Goal: Navigation & Orientation: Find specific page/section

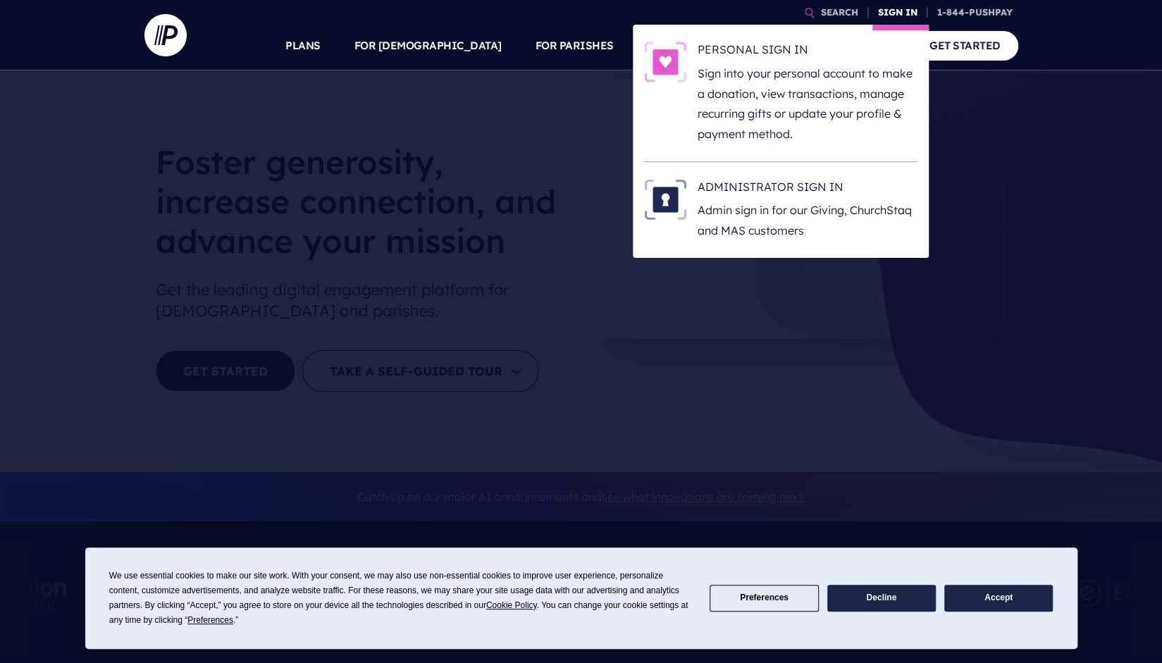
click at [891, 15] on link "SIGN IN" at bounding box center [897, 12] width 51 height 25
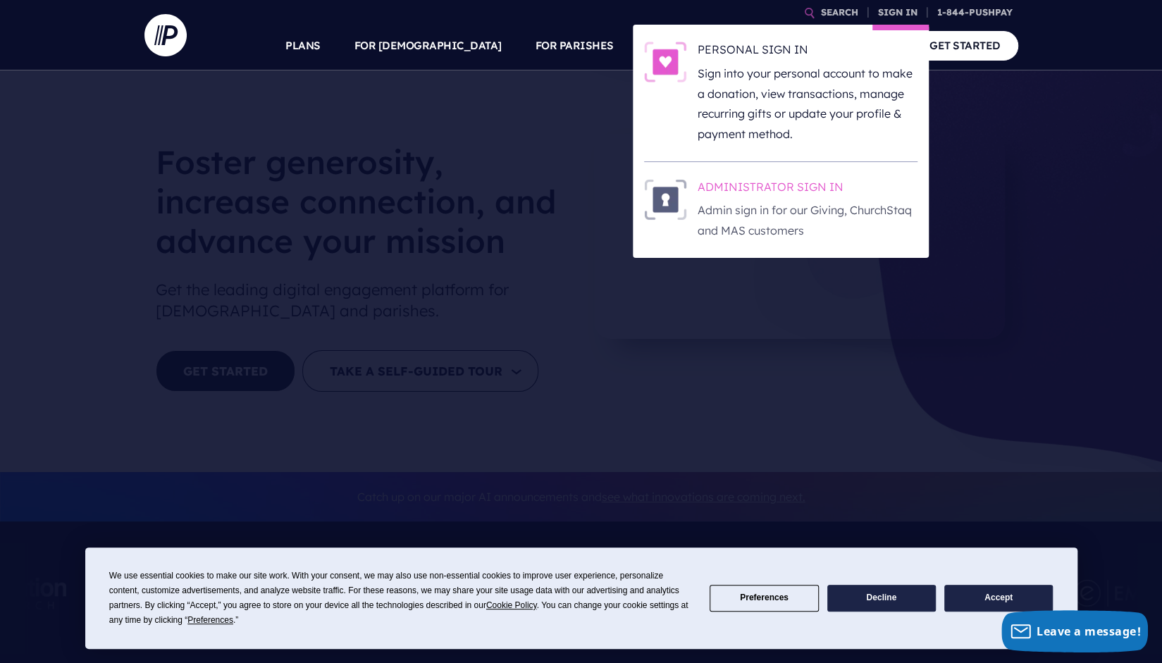
click at [805, 194] on h6 "ADMINISTRATOR SIGN IN" at bounding box center [808, 189] width 220 height 21
click at [769, 179] on h6 "ADMINISTRATOR SIGN IN" at bounding box center [808, 189] width 220 height 21
click at [811, 90] on p "Sign into your personal account to make a donation, view transactions, manage r…" at bounding box center [808, 103] width 220 height 81
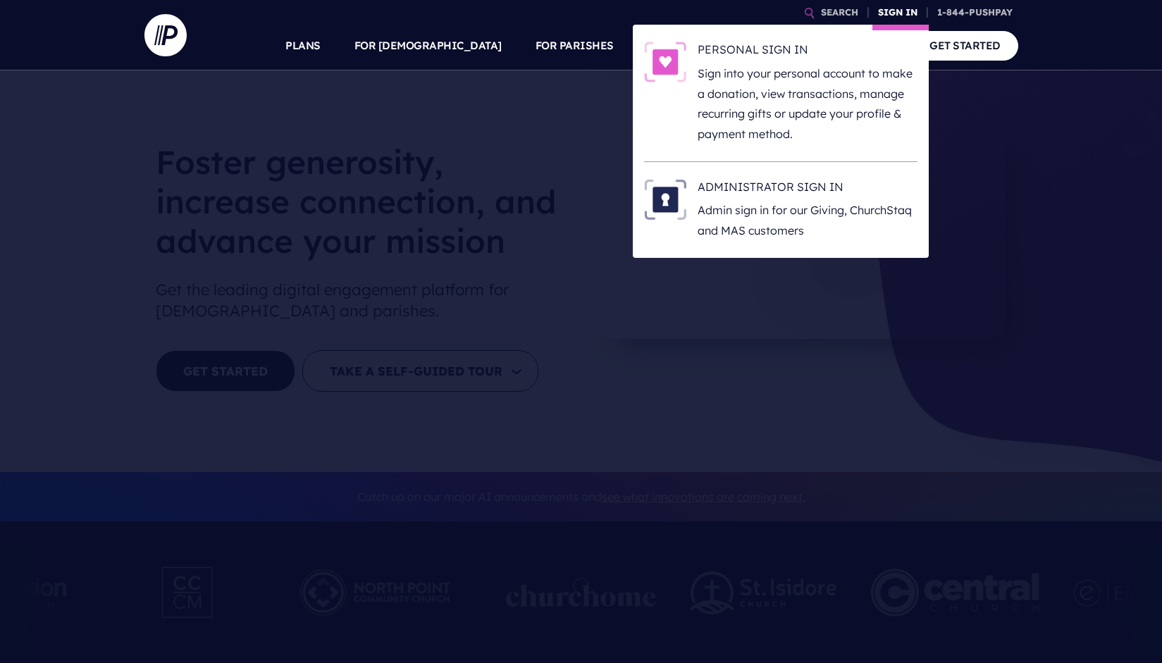
drag, startPoint x: 0, startPoint y: 0, endPoint x: 903, endPoint y: 8, distance: 902.7
click at [903, 8] on link "SIGN IN" at bounding box center [897, 12] width 51 height 25
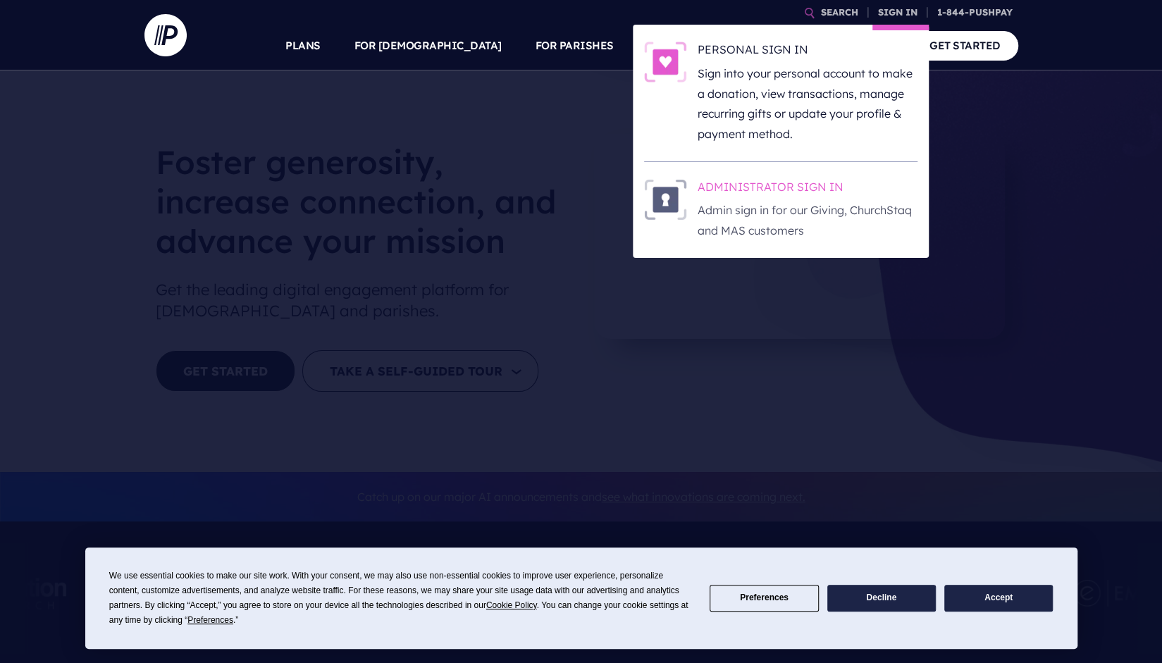
click at [810, 208] on p "Admin sign in for our Giving, ChurchStaq and MAS customers" at bounding box center [808, 220] width 220 height 41
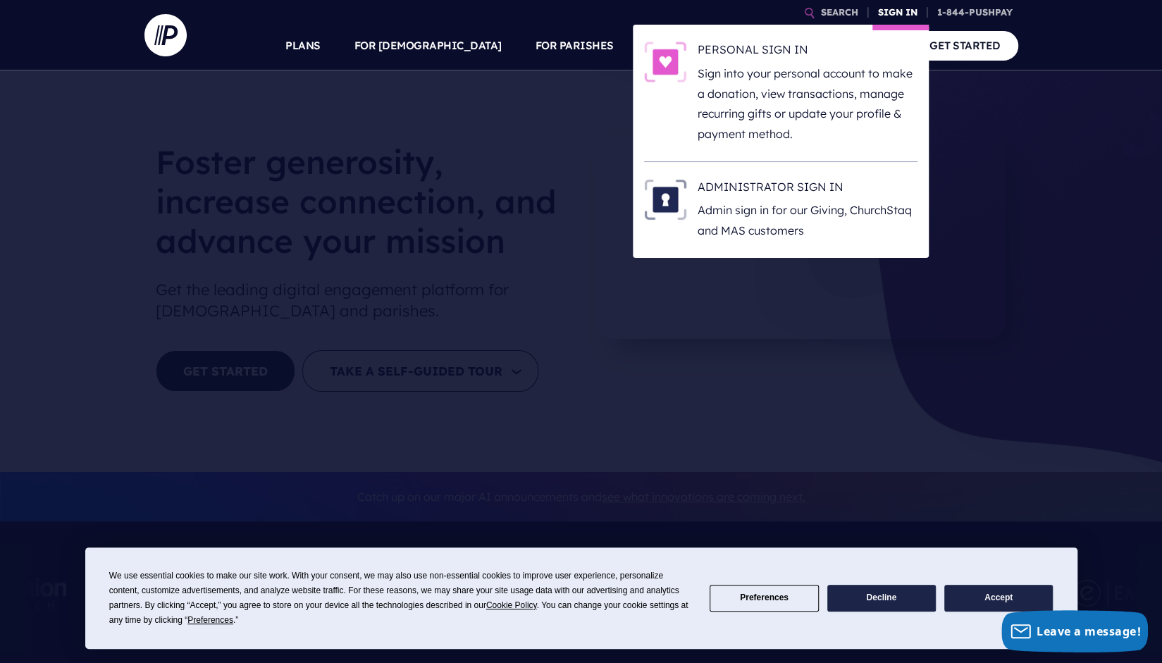
click at [897, 15] on link "SIGN IN" at bounding box center [897, 12] width 51 height 25
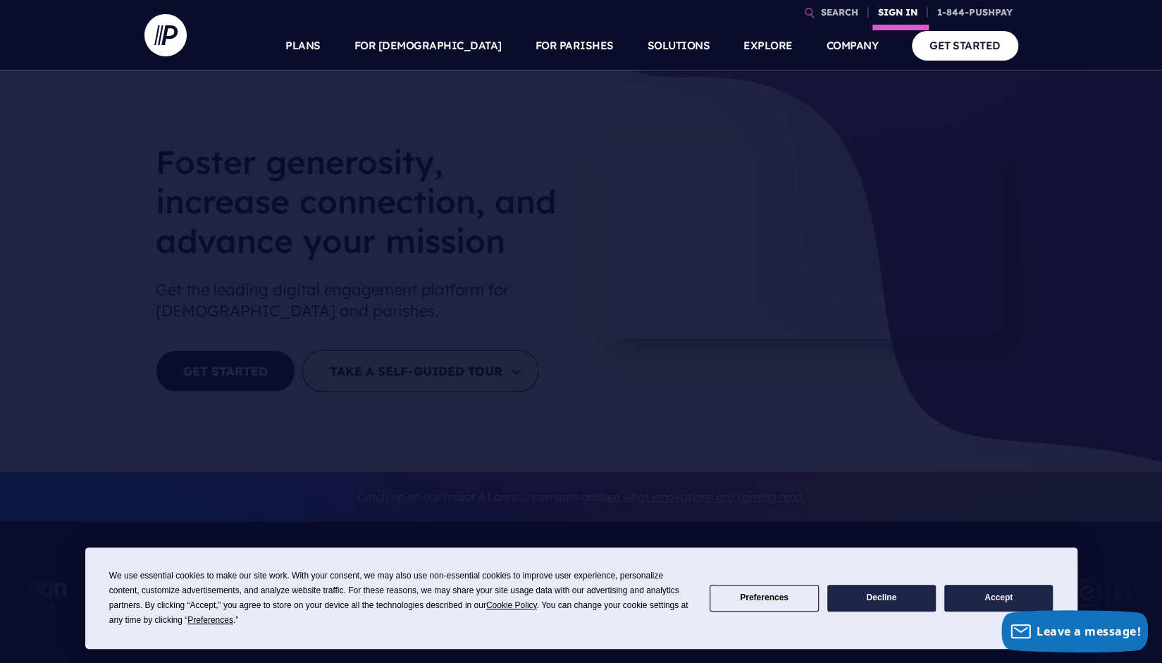
click at [891, 13] on link "SIGN IN" at bounding box center [897, 12] width 51 height 25
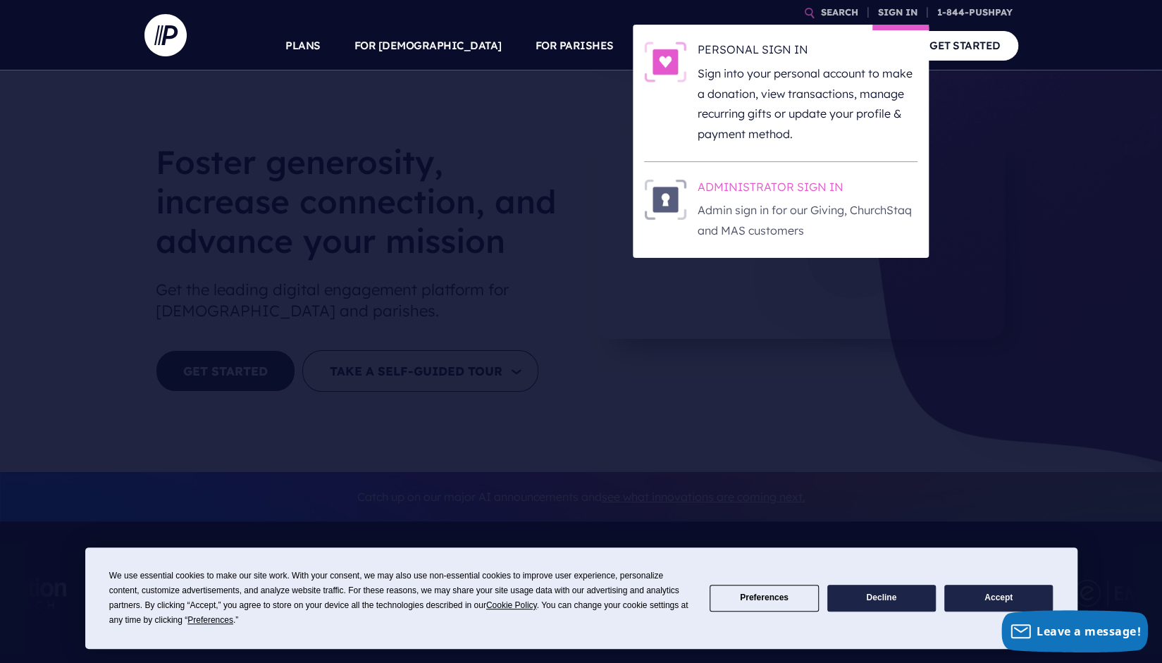
click at [802, 184] on h6 "ADMINISTRATOR SIGN IN" at bounding box center [808, 189] width 220 height 21
click at [881, 16] on link "SIGN IN" at bounding box center [897, 12] width 51 height 25
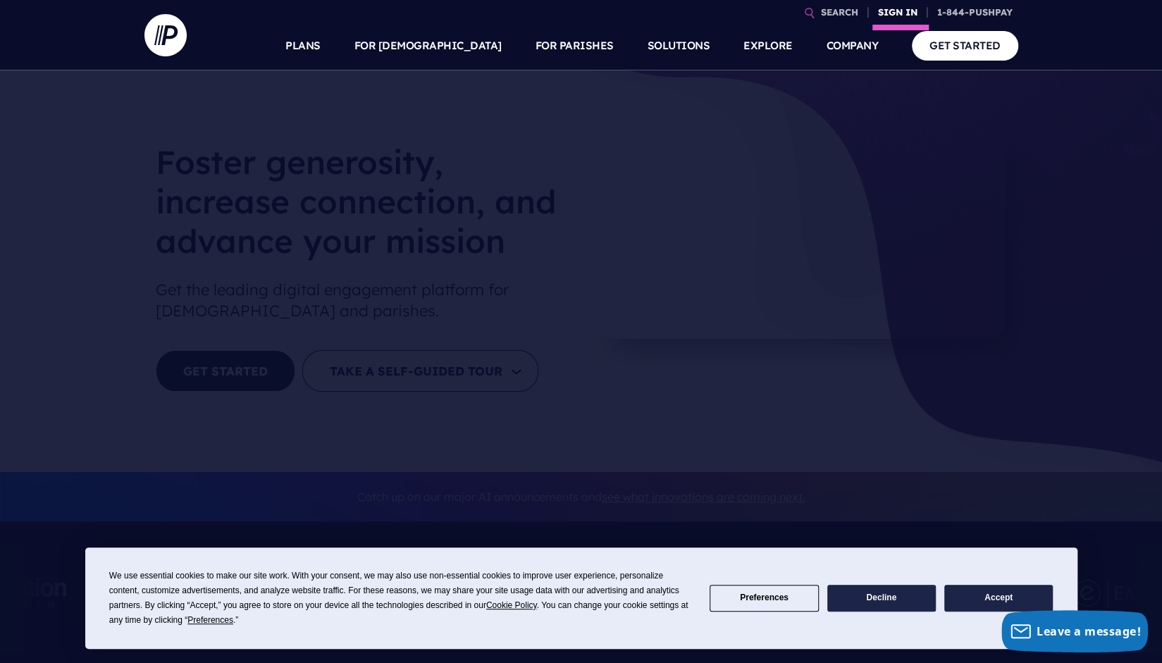
click at [881, 16] on link "SIGN IN" at bounding box center [897, 12] width 51 height 25
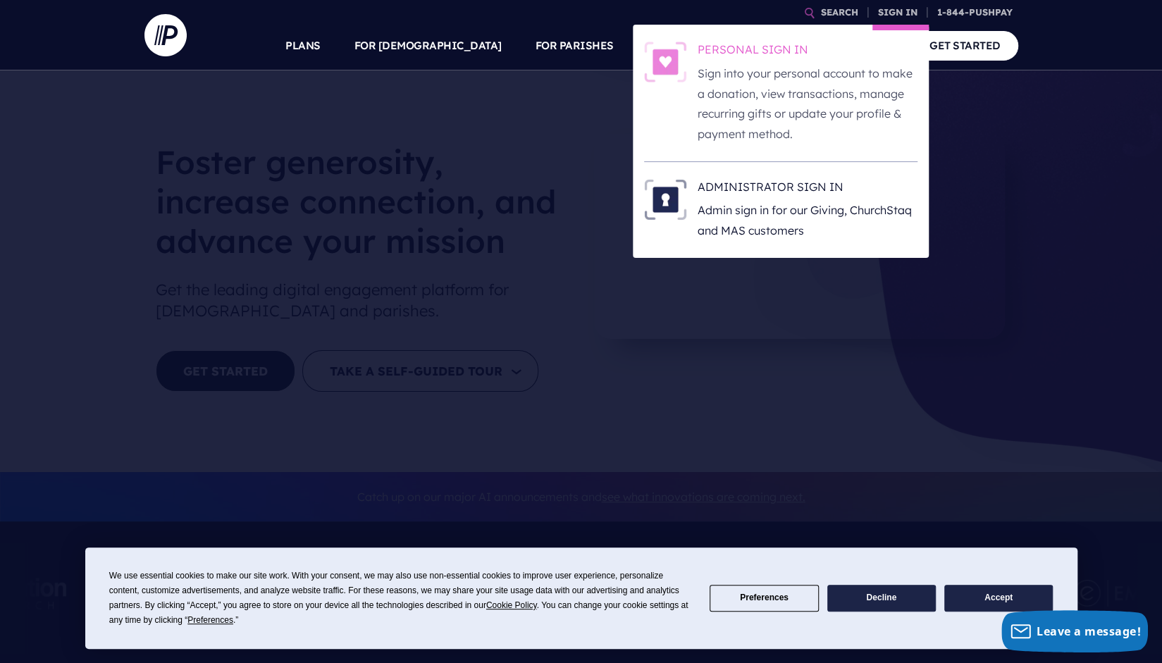
click at [765, 94] on p "Sign into your personal account to make a donation, view transactions, manage r…" at bounding box center [808, 103] width 220 height 81
click at [824, 94] on p "Sign into your personal account to make a donation, view transactions, manage r…" at bounding box center [808, 103] width 220 height 81
